Goal: Understand process/instructions: Learn how to perform a task or action

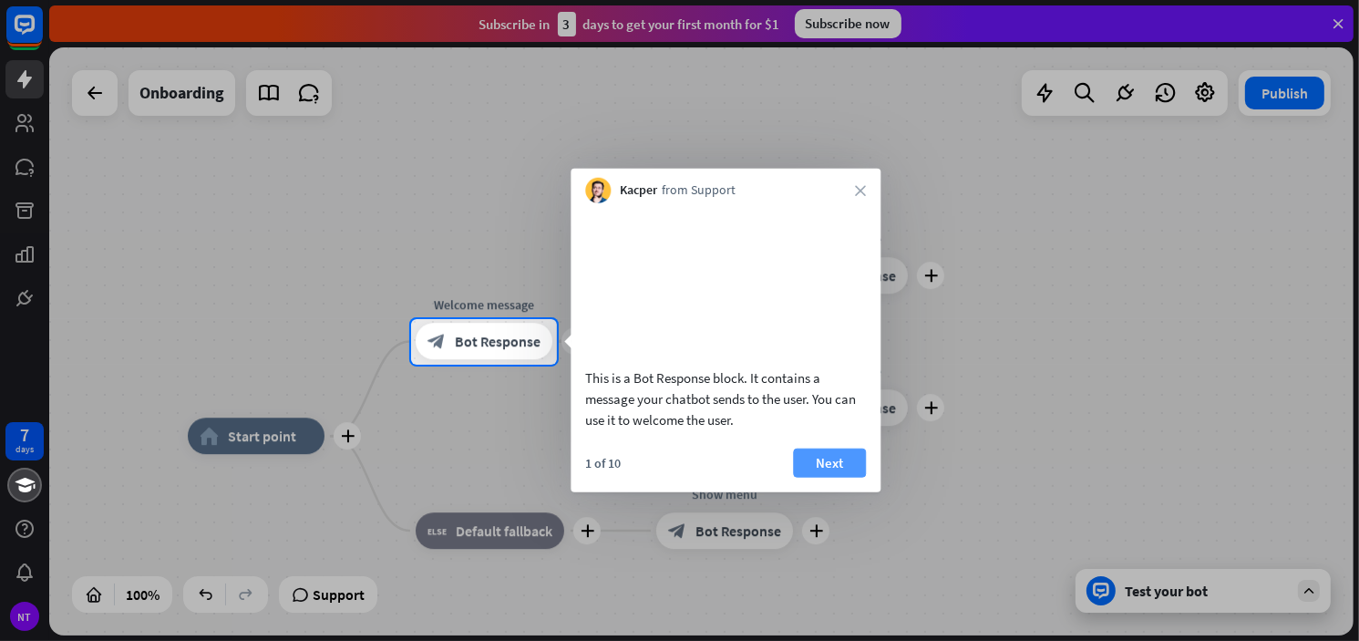
click at [845, 477] on button "Next" at bounding box center [829, 462] width 73 height 29
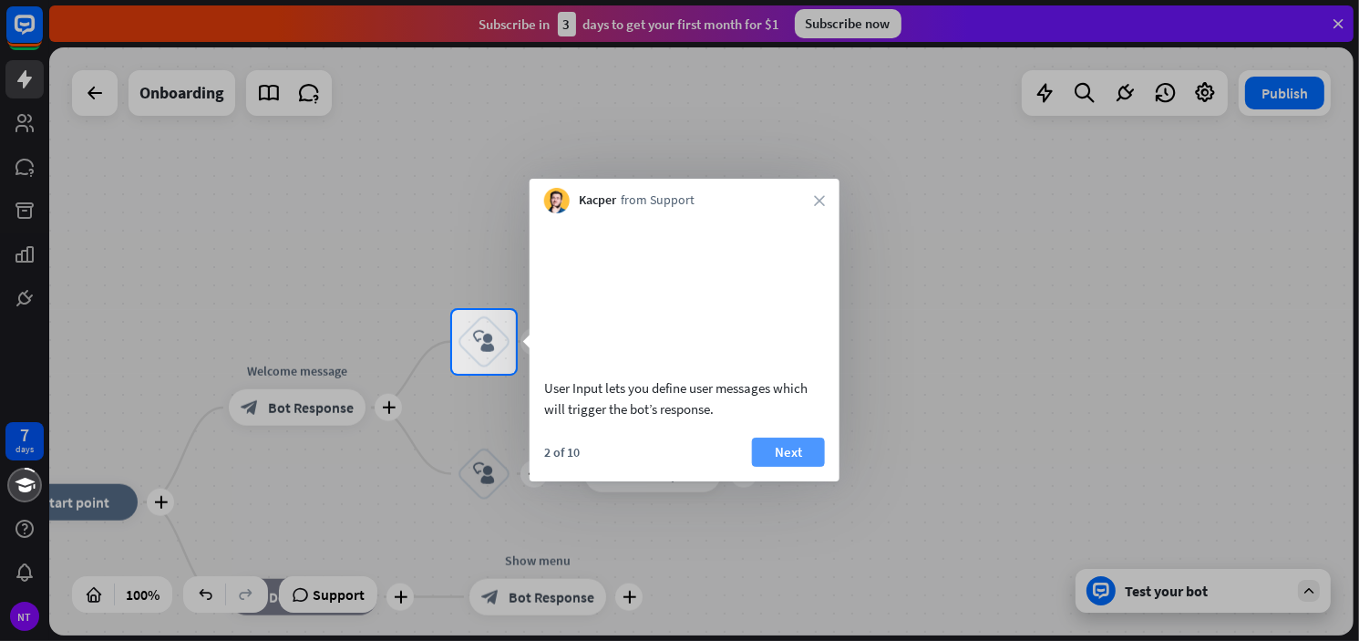
click at [799, 467] on button "Next" at bounding box center [788, 452] width 73 height 29
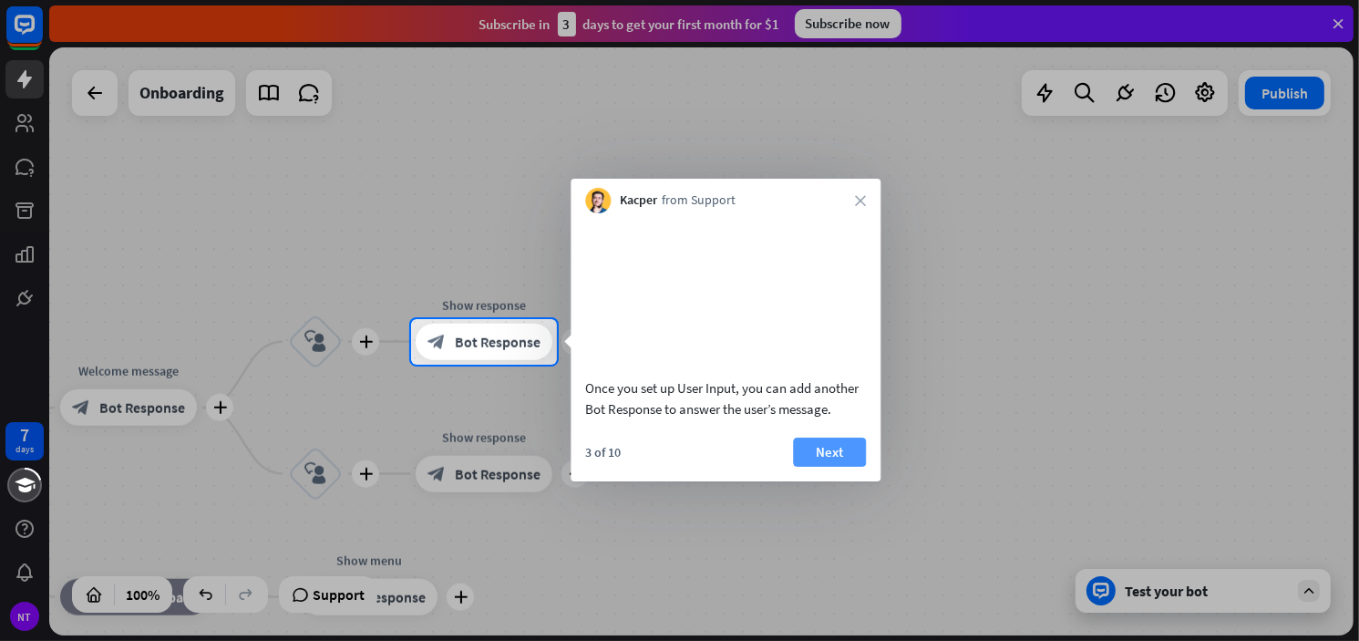
click at [837, 467] on button "Next" at bounding box center [829, 452] width 73 height 29
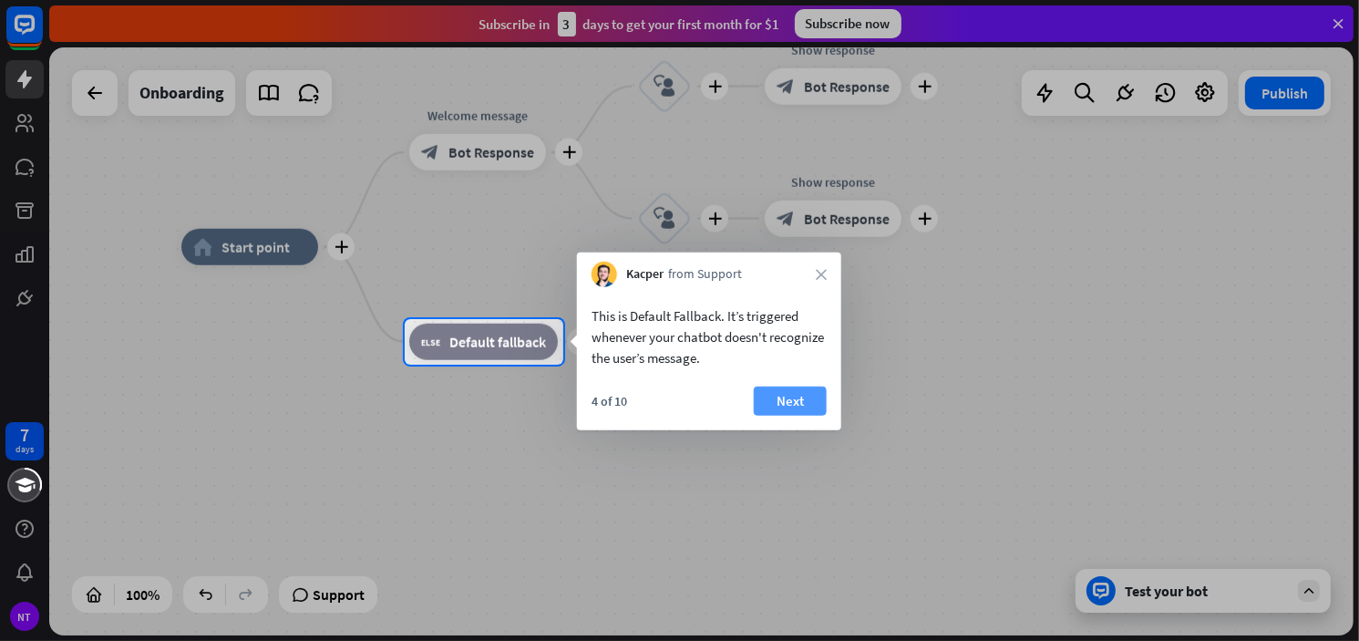
click at [788, 405] on button "Next" at bounding box center [790, 401] width 73 height 29
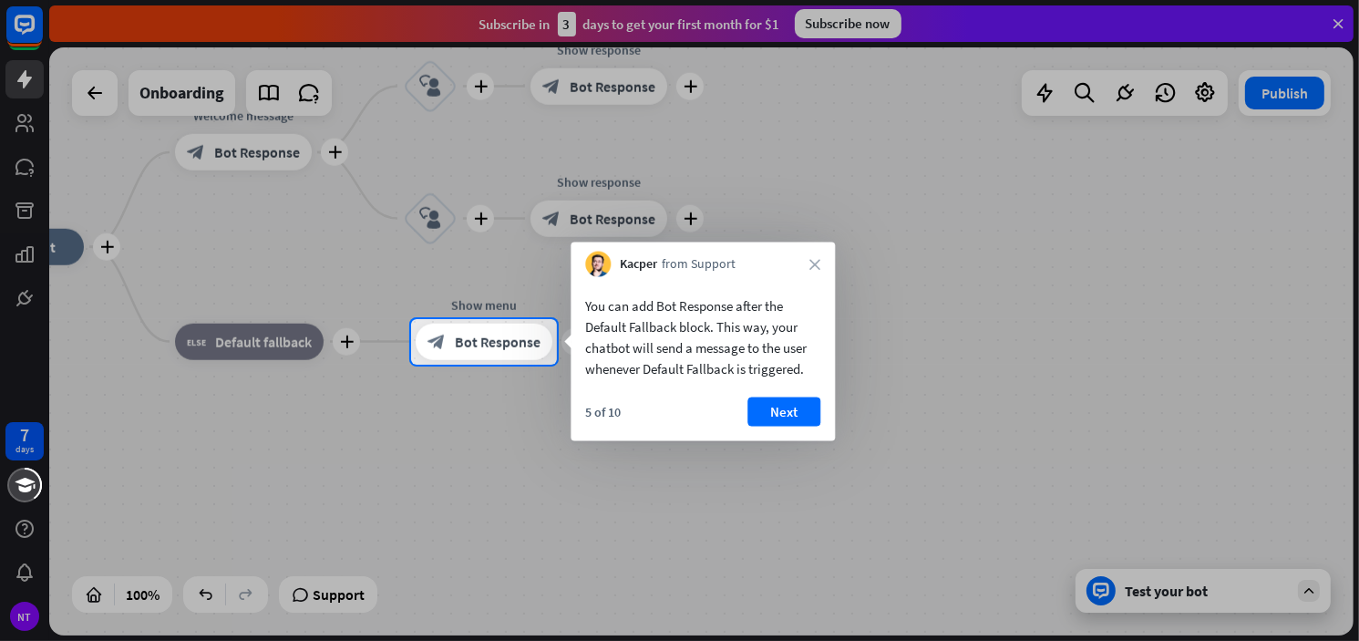
click at [788, 405] on button "Next" at bounding box center [784, 412] width 73 height 29
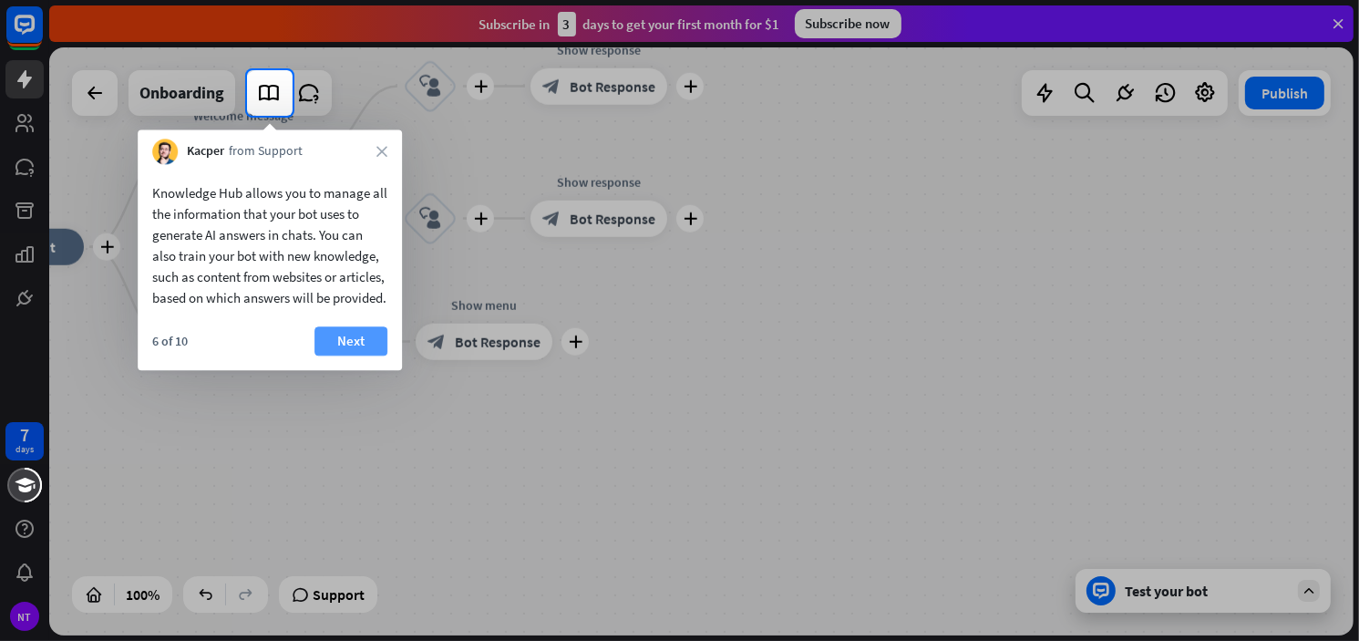
click at [332, 356] on button "Next" at bounding box center [351, 340] width 73 height 29
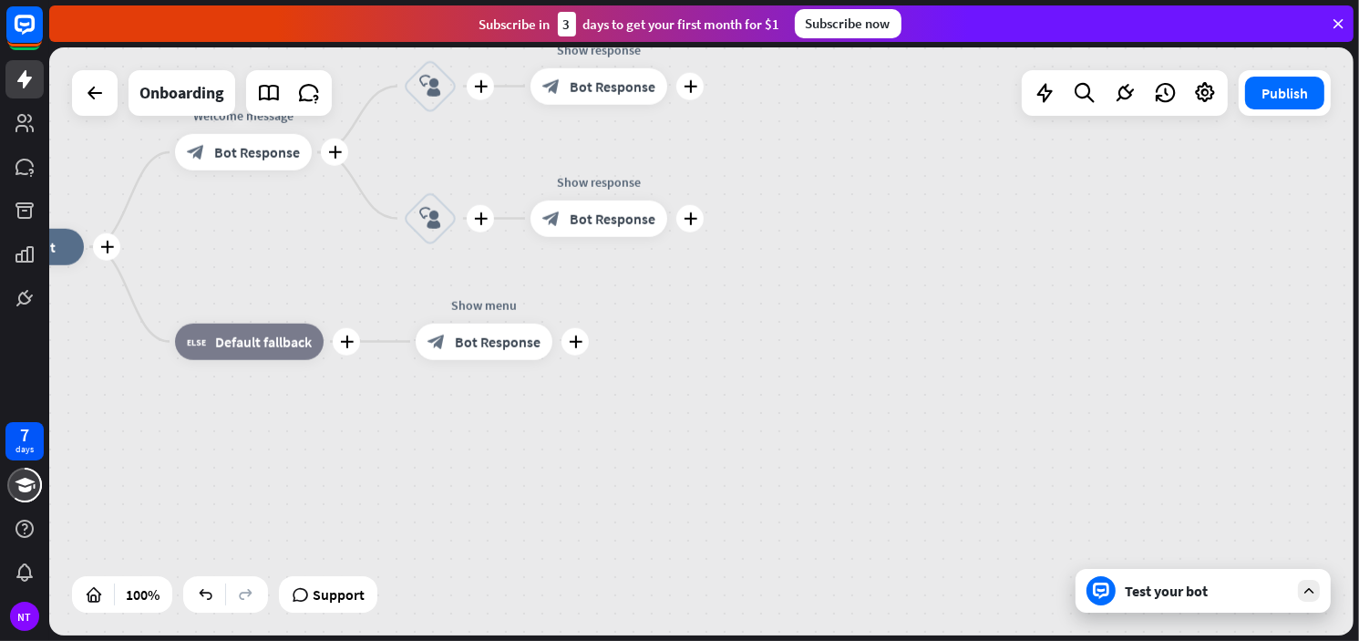
click at [341, 510] on div "plus home_2 Start point plus Welcome message block_bot_response Bot Response pl…" at bounding box center [599, 541] width 1305 height 588
click at [331, 586] on span "Support" at bounding box center [339, 594] width 52 height 29
click at [90, 103] on icon at bounding box center [95, 93] width 22 height 22
click at [97, 100] on icon at bounding box center [95, 93] width 22 height 22
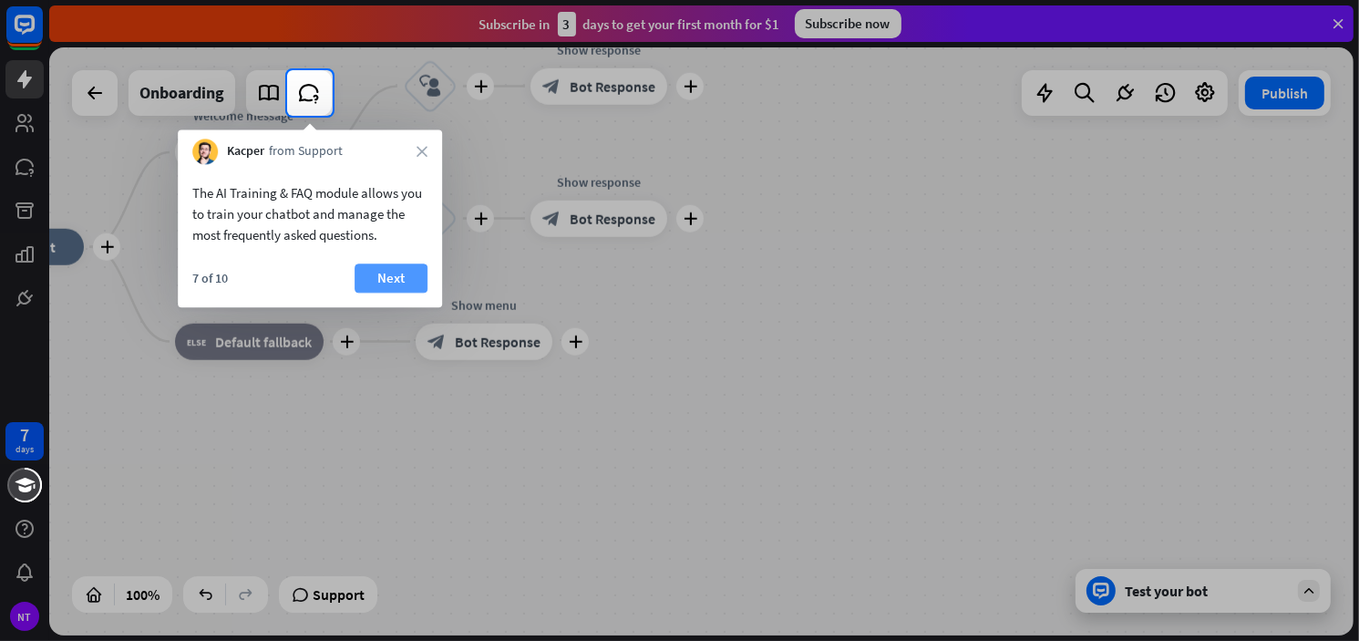
click at [402, 274] on button "Next" at bounding box center [391, 278] width 73 height 29
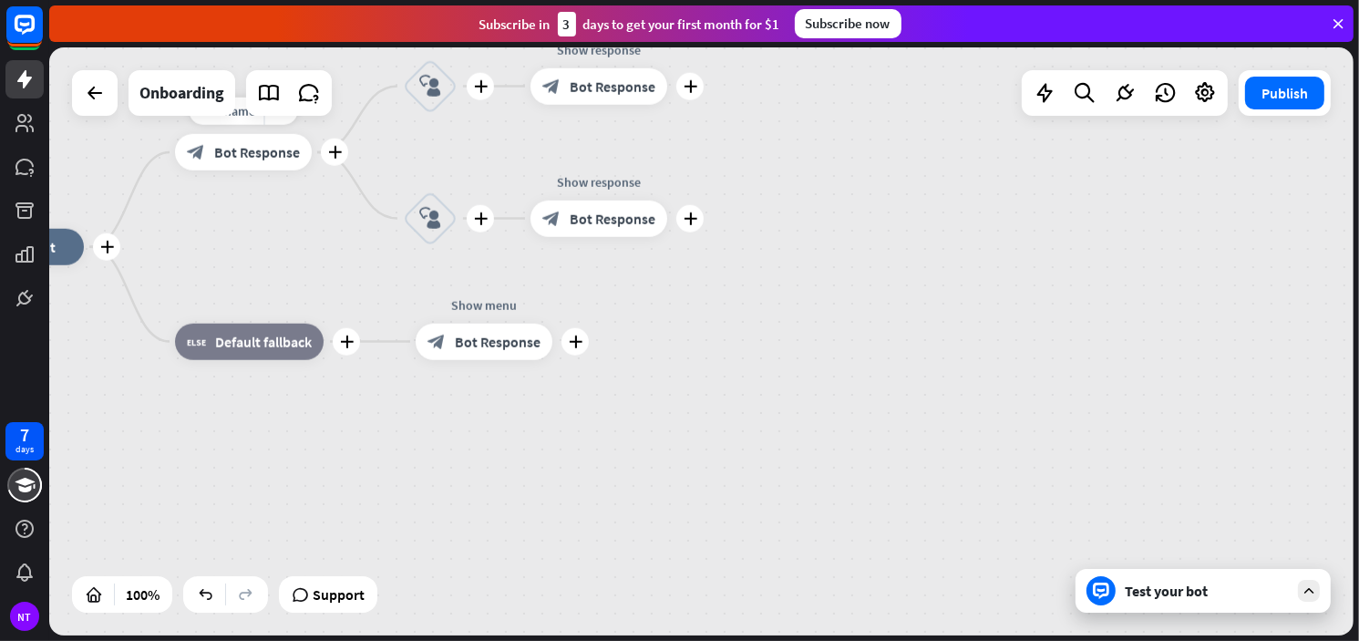
click at [256, 158] on span "Bot Response" at bounding box center [257, 152] width 86 height 18
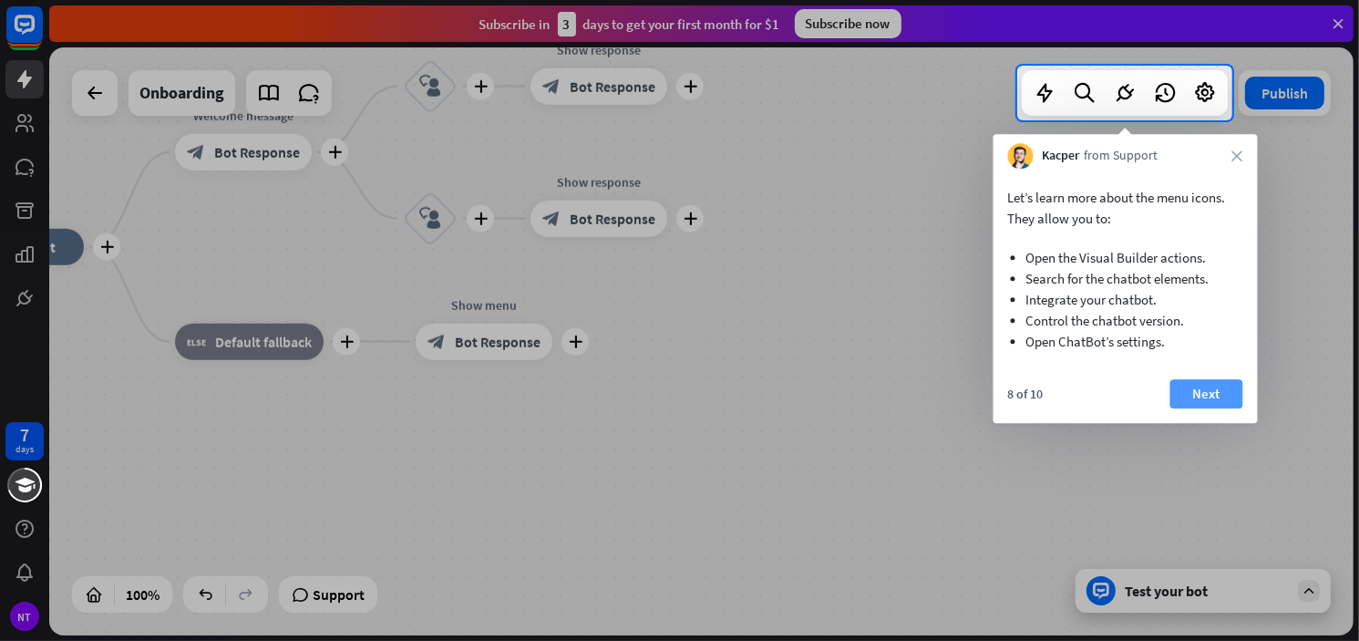
click at [1213, 397] on button "Next" at bounding box center [1207, 393] width 73 height 29
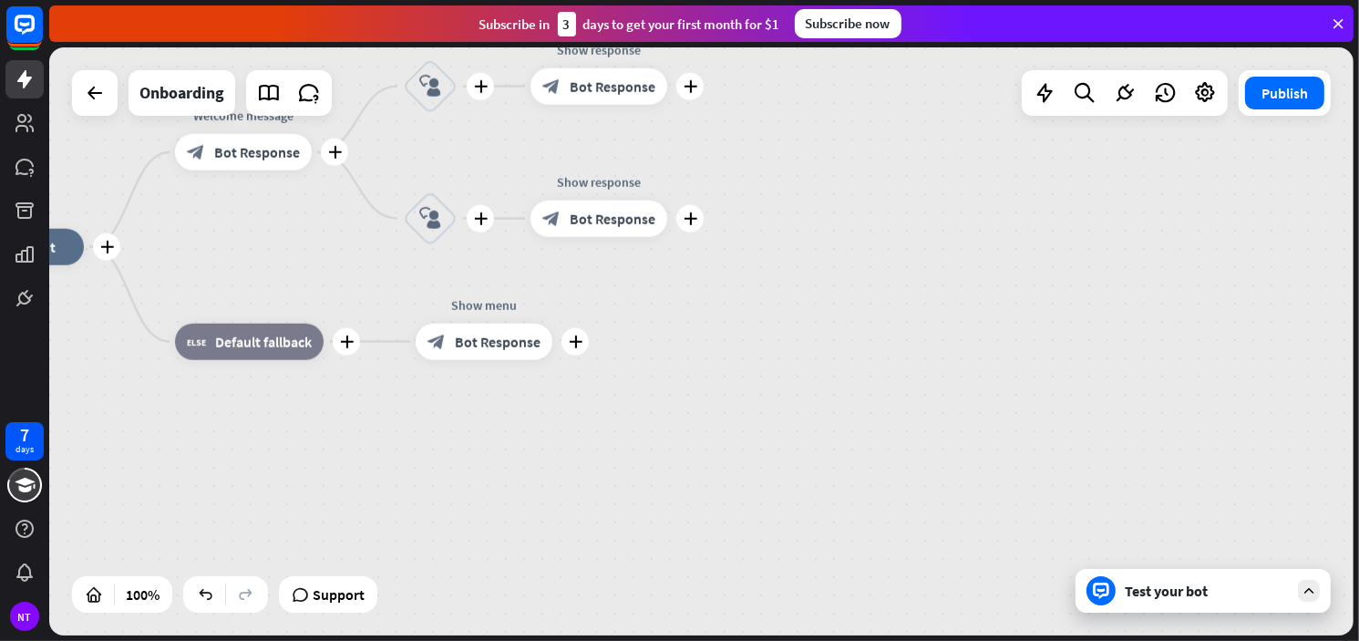
click at [1340, 25] on icon at bounding box center [1338, 24] width 16 height 16
click at [1338, 19] on icon at bounding box center [1338, 24] width 16 height 16
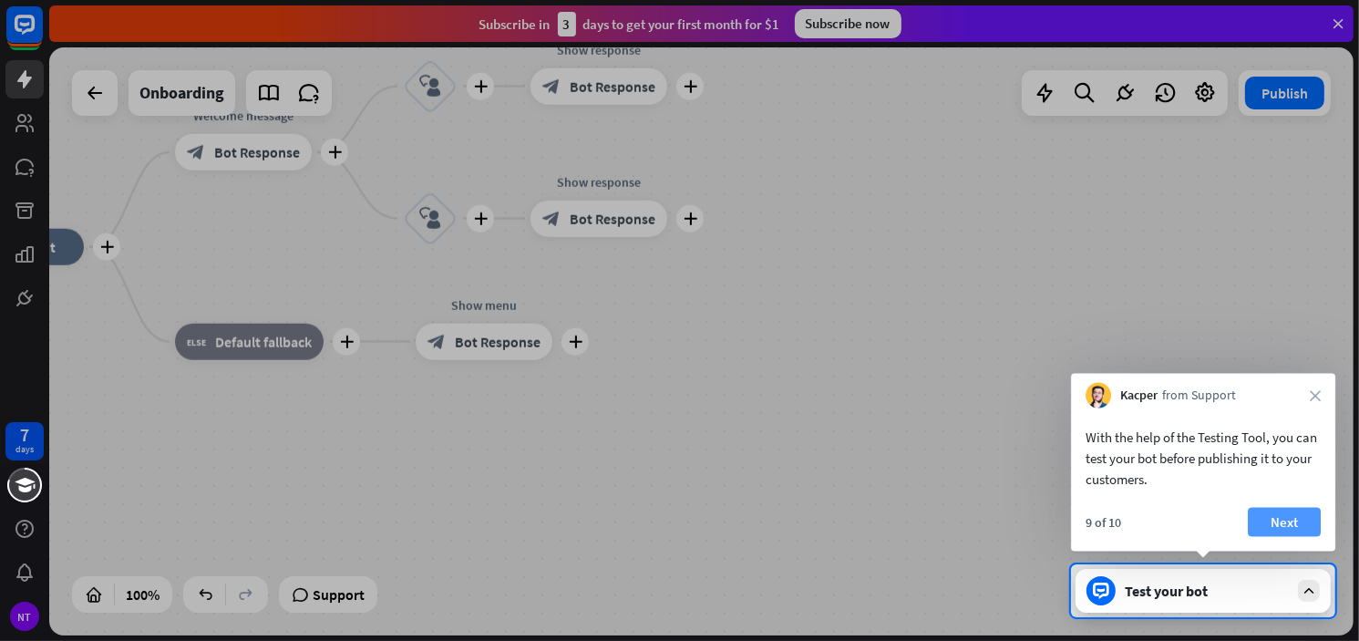
click at [1287, 522] on button "Next" at bounding box center [1284, 522] width 73 height 29
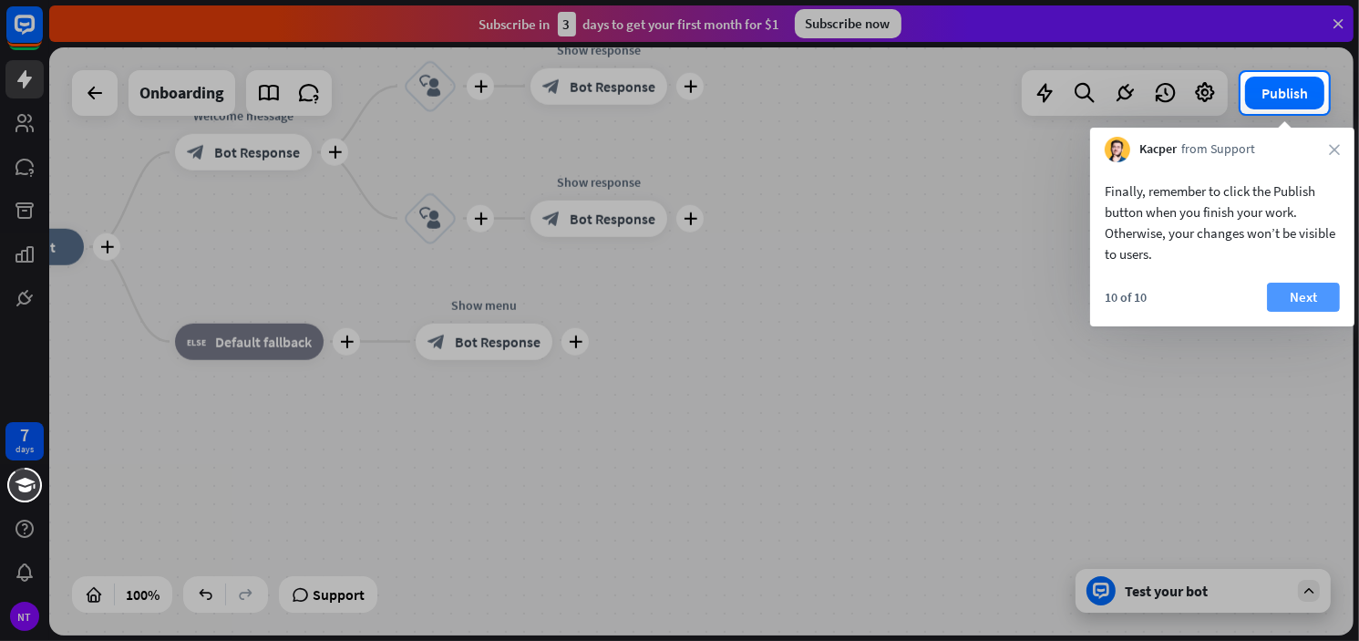
click at [1318, 296] on button "Next" at bounding box center [1303, 297] width 73 height 29
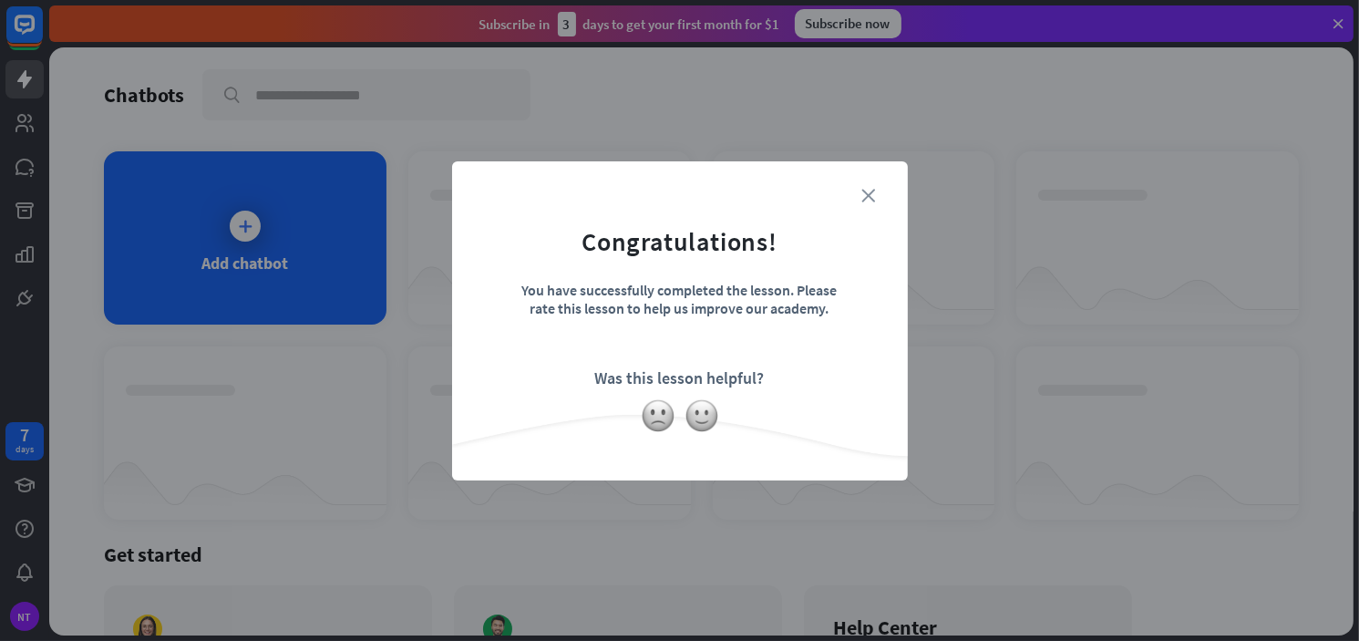
click at [871, 193] on icon "close" at bounding box center [870, 196] width 14 height 14
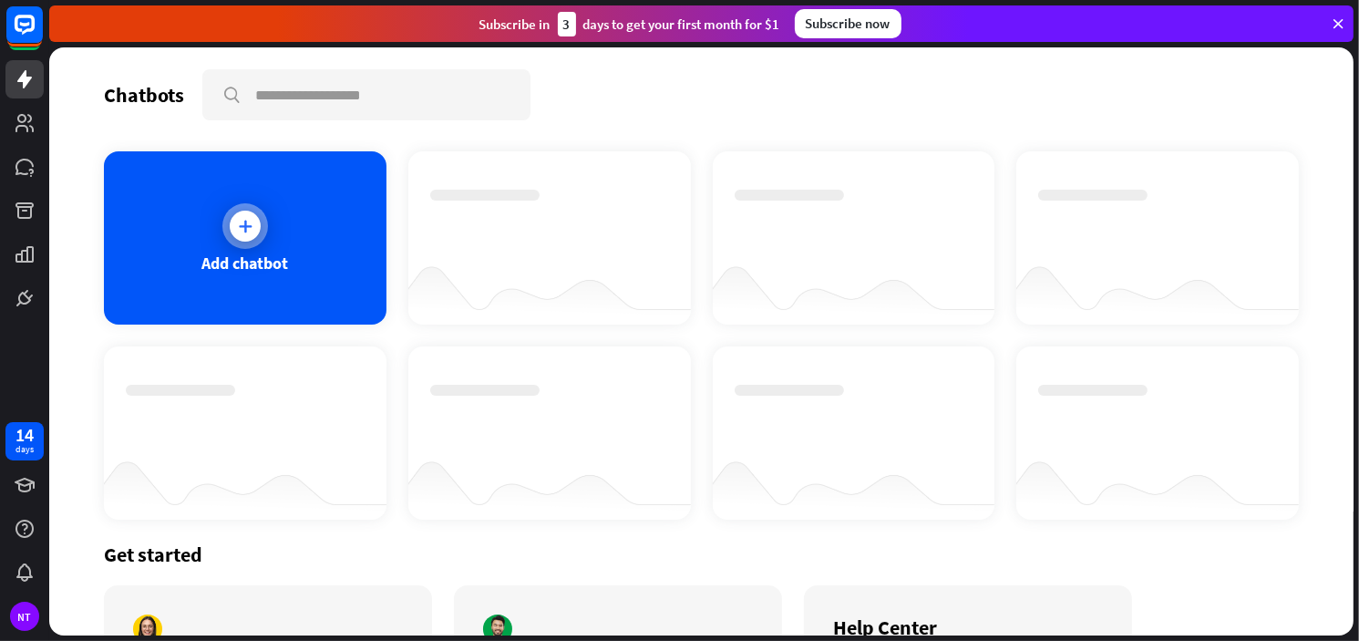
click at [246, 228] on icon at bounding box center [245, 226] width 18 height 18
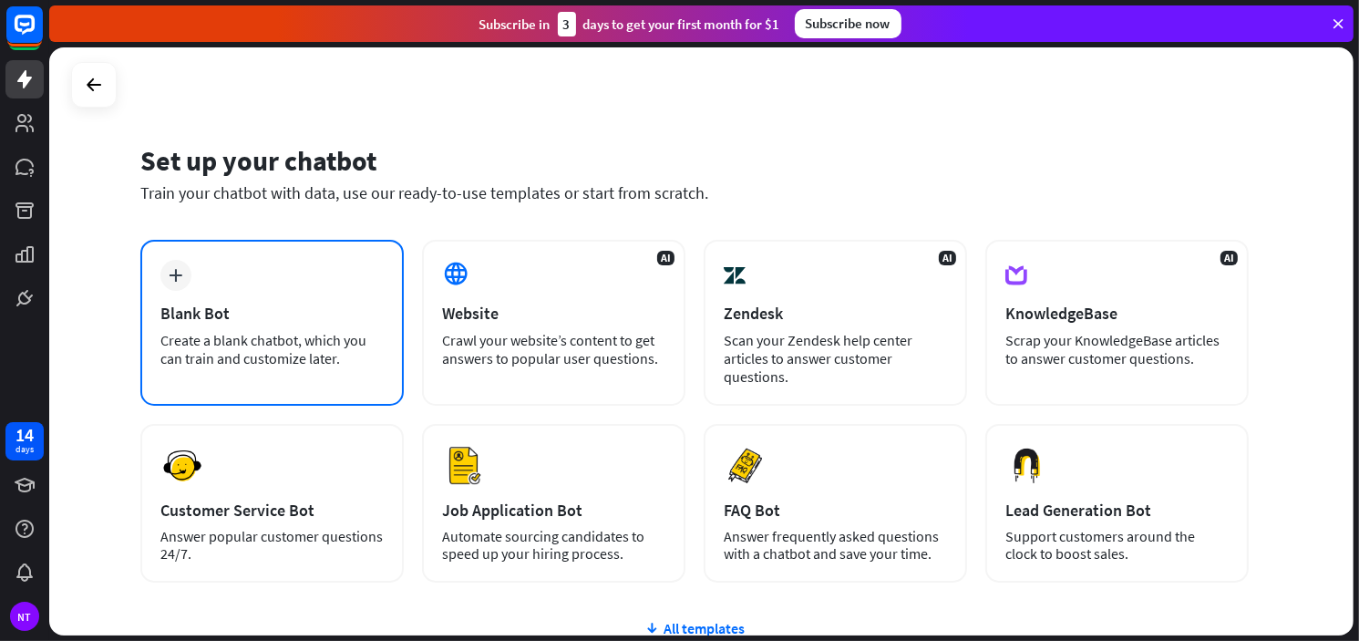
click at [175, 269] on icon "plus" at bounding box center [177, 275] width 14 height 13
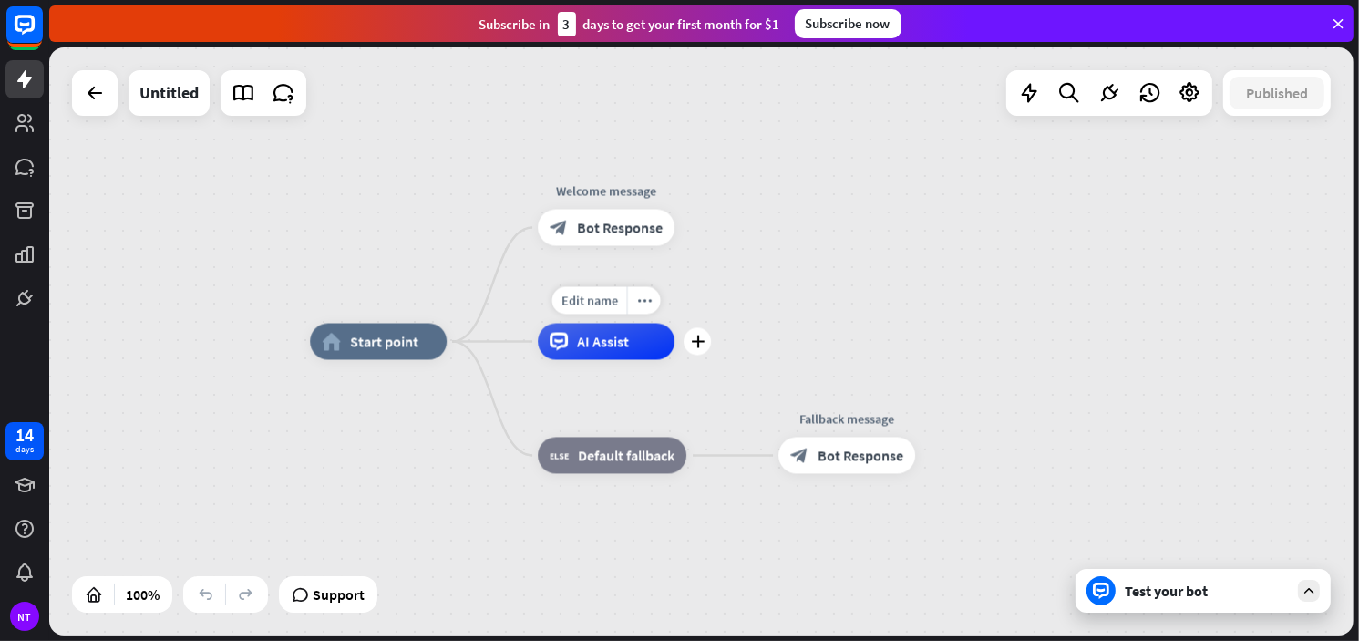
click at [605, 343] on span "AI Assist" at bounding box center [603, 342] width 52 height 18
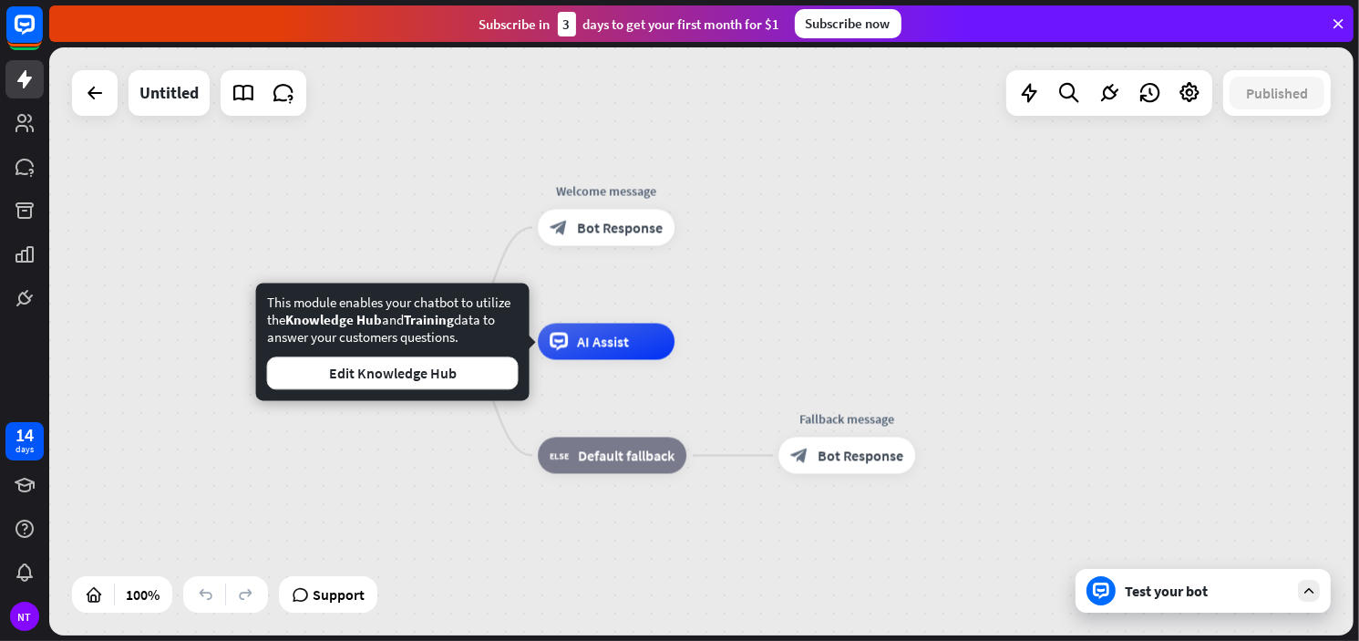
click at [826, 302] on div "home_2 Start point Welcome message block_bot_response Bot Response AI Assist Ed…" at bounding box center [701, 341] width 1305 height 588
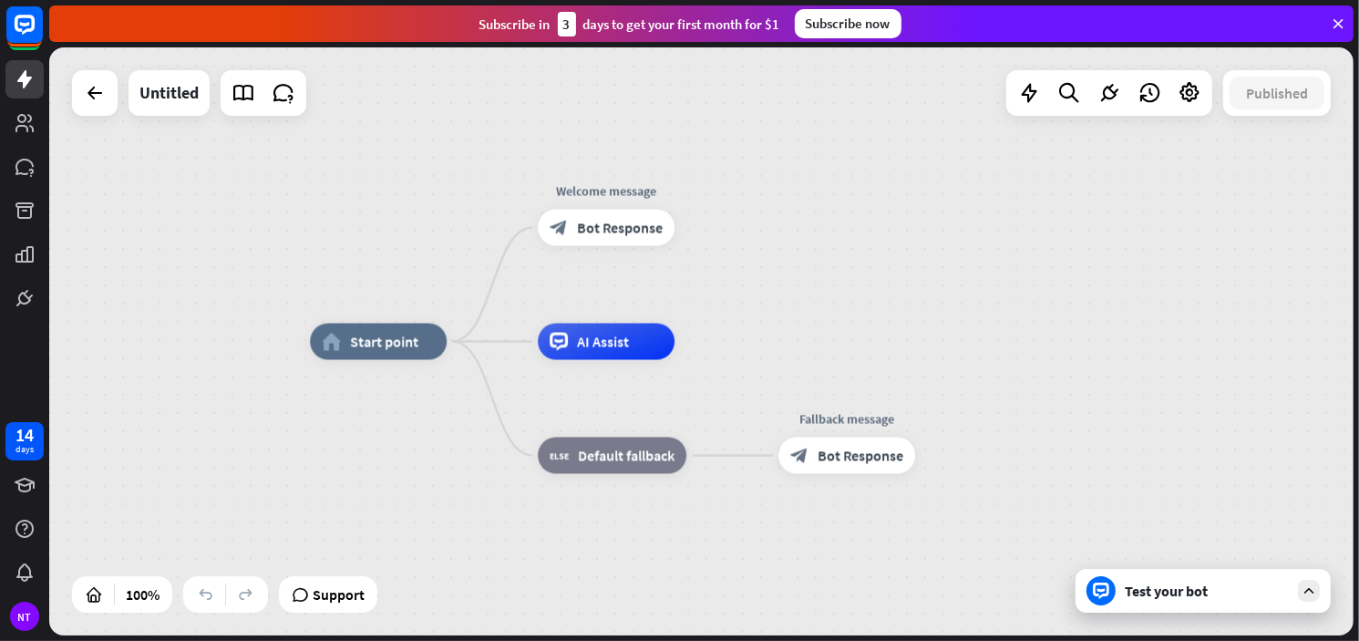
click at [1036, 264] on div "home_2 Start point Welcome message block_bot_response Bot Response AI Assist bl…" at bounding box center [701, 341] width 1305 height 588
click at [1342, 18] on icon at bounding box center [1338, 24] width 16 height 16
